Goal: Entertainment & Leisure: Consume media (video, audio)

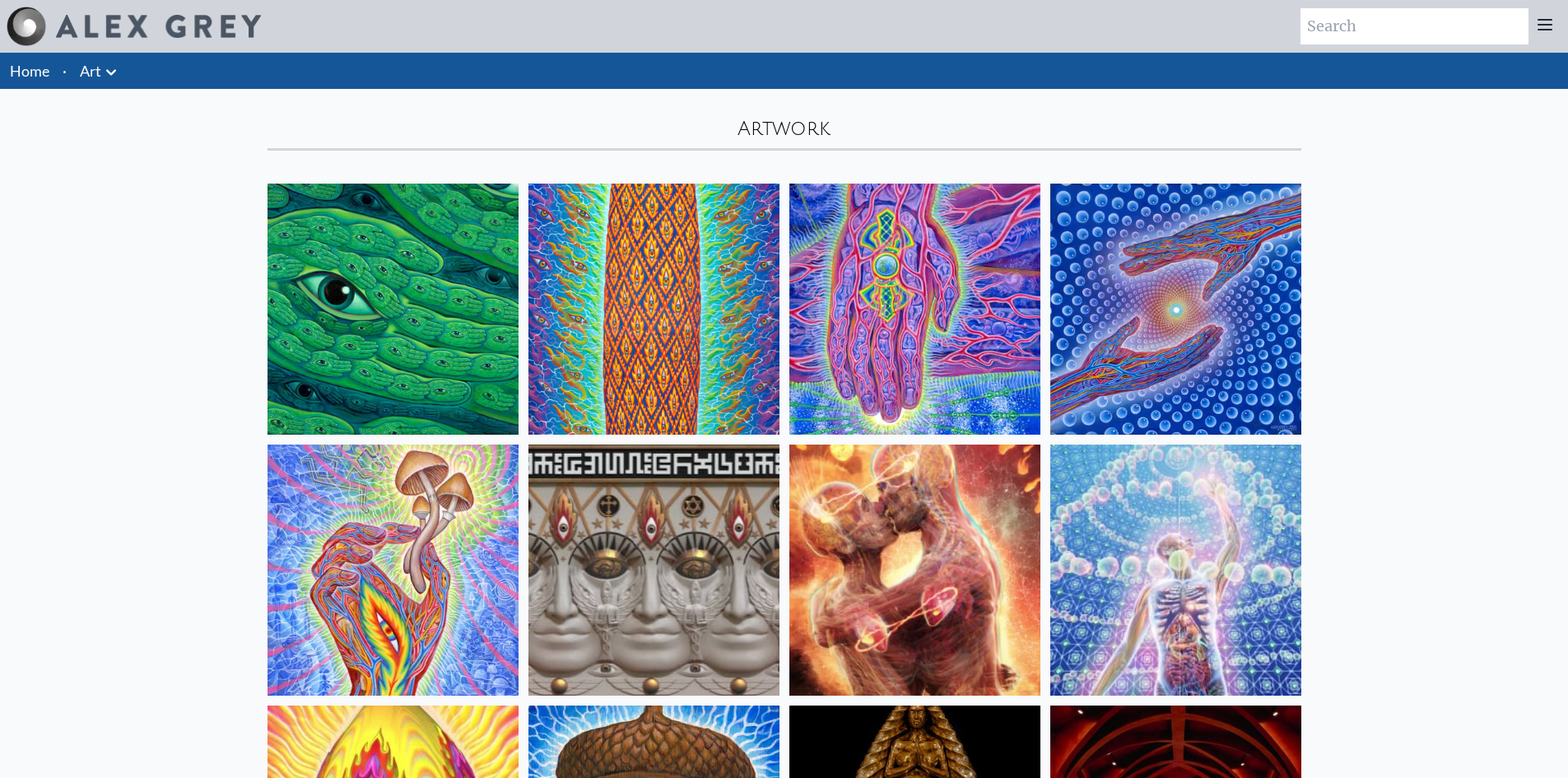
click at [671, 509] on img at bounding box center [654, 569] width 251 height 251
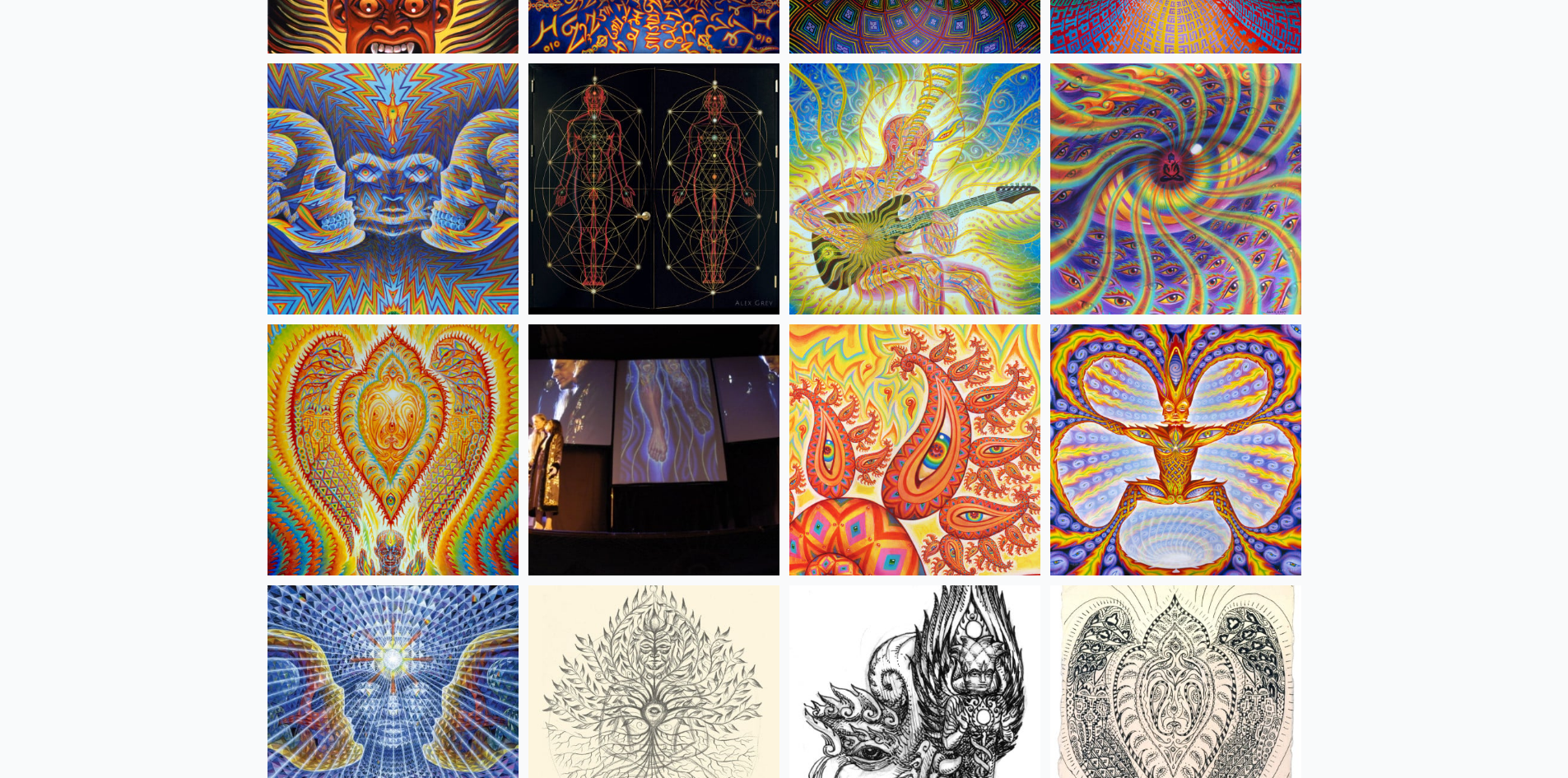
scroll to position [8724, 0]
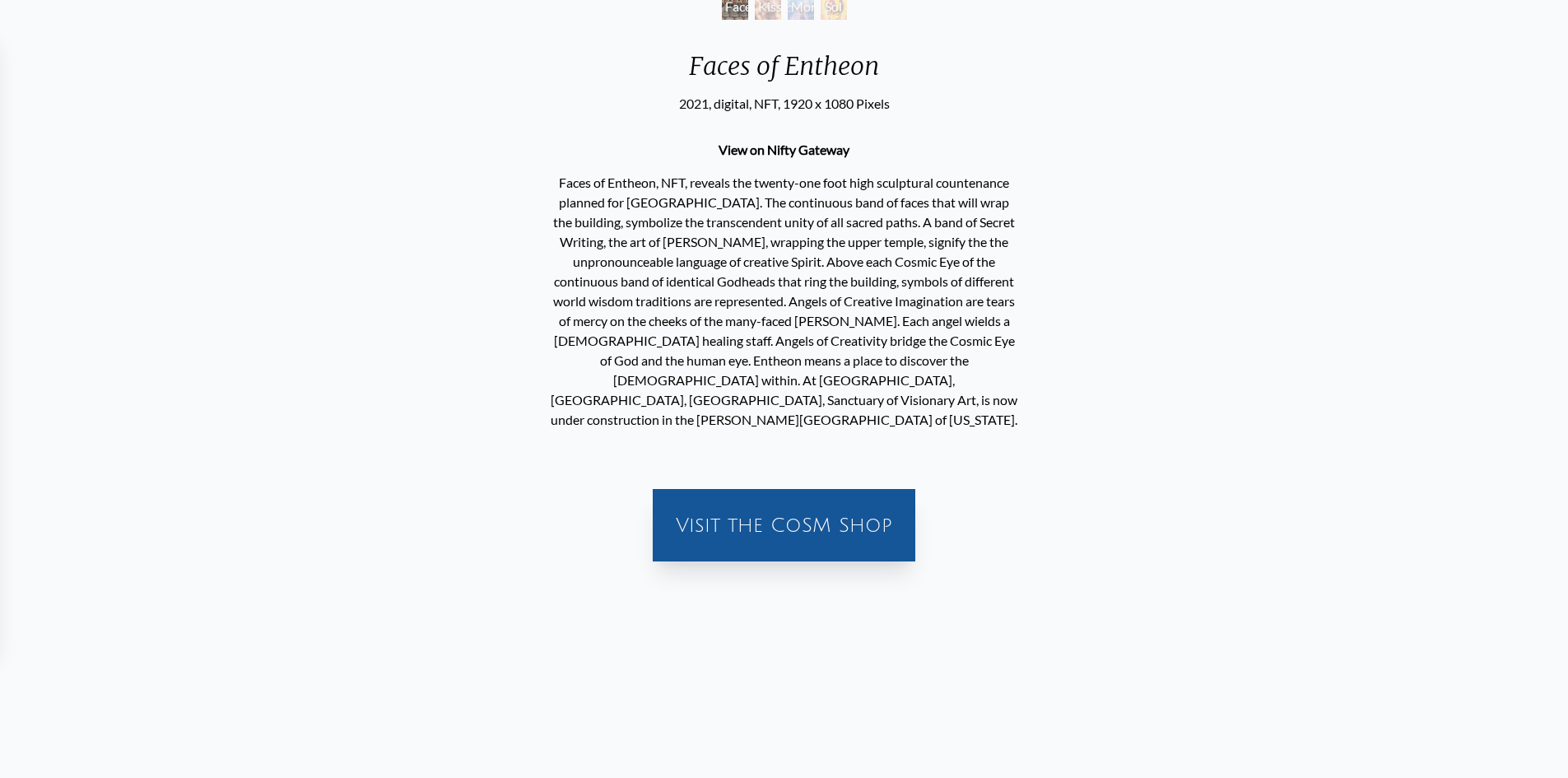
scroll to position [63, 0]
